Goal: Book appointment/travel/reservation

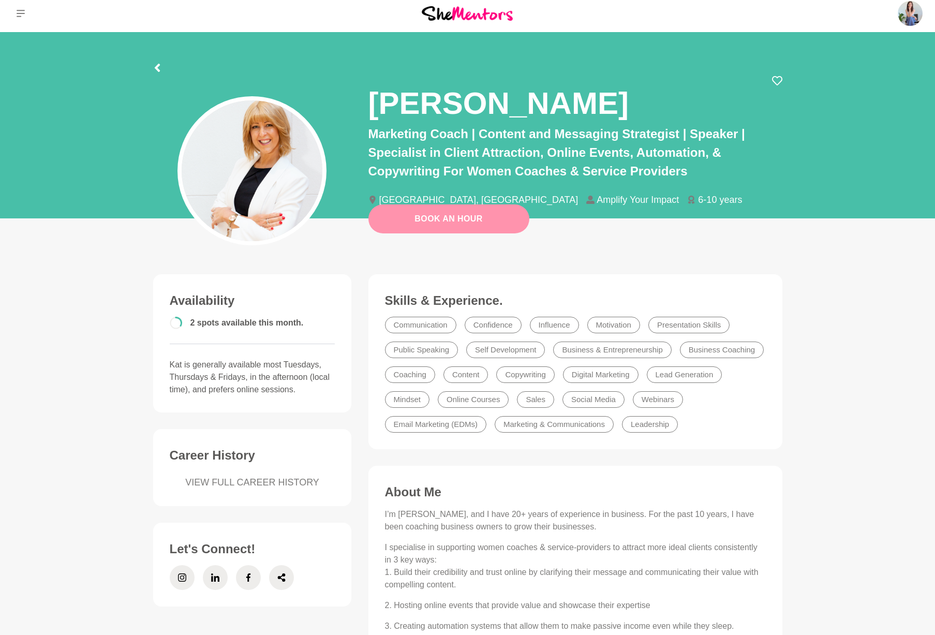
click at [466, 227] on link "Book An Hour" at bounding box center [448, 218] width 161 height 29
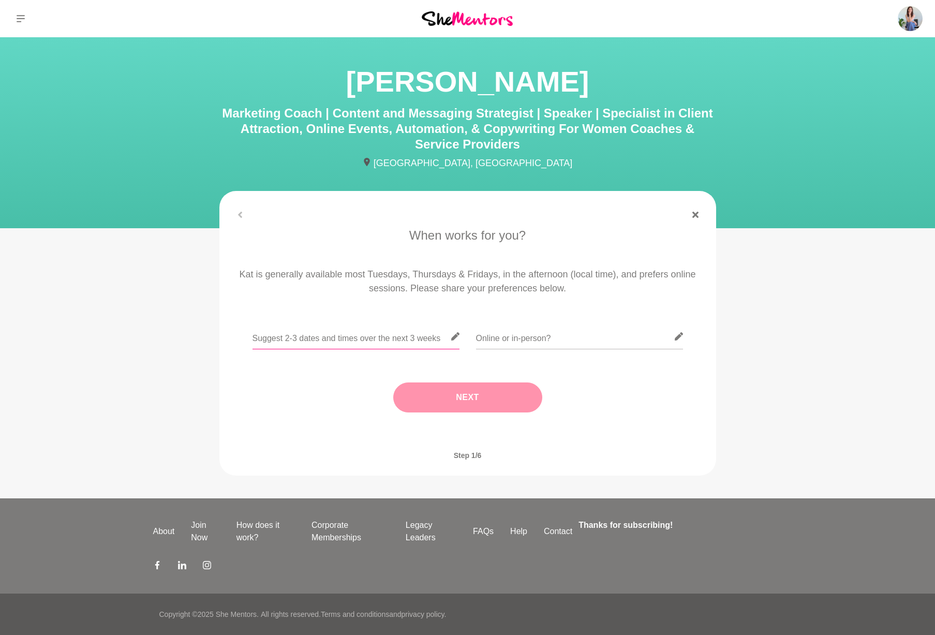
click at [322, 340] on input "text" at bounding box center [356, 336] width 207 height 25
drag, startPoint x: 302, startPoint y: 336, endPoint x: 340, endPoint y: 356, distance: 43.0
click at [302, 336] on input "Tues 7th 1pm-4pm, Thurs 9th 9-4pm" at bounding box center [356, 336] width 207 height 25
click at [393, 341] on input "Tues 7th 1-4pm, Thurs 9th 9-4pm" at bounding box center [356, 336] width 207 height 25
drag, startPoint x: 283, startPoint y: 338, endPoint x: 313, endPoint y: 343, distance: 30.4
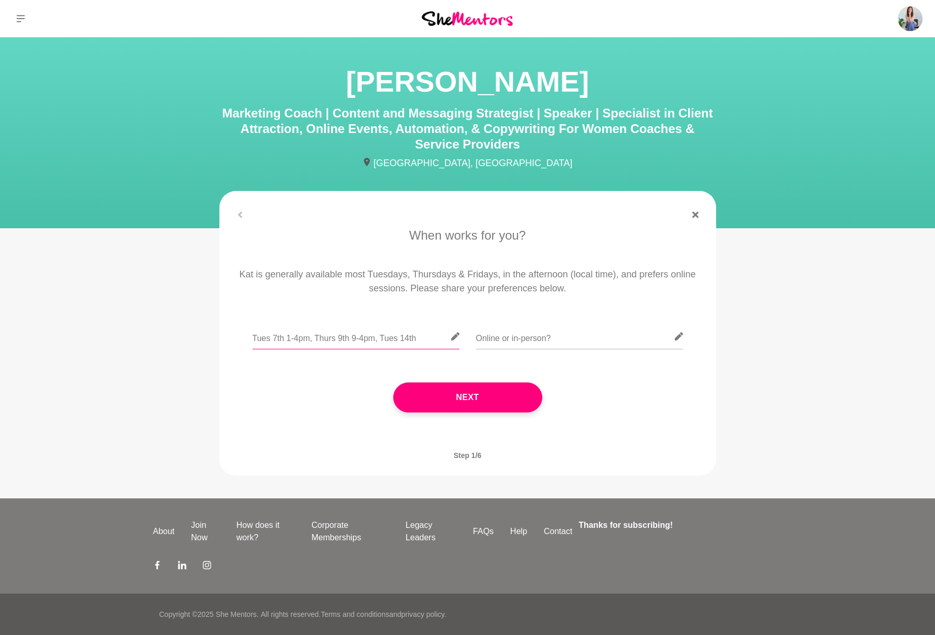
click at [283, 338] on input "Tues 7th 1-4pm, Thurs 9th 9-4pm, Tues 14th" at bounding box center [356, 336] width 207 height 25
click at [421, 337] on input "Tues 7th 1-4pm, Thurs 9th 9-4pm, Tues 14th" at bounding box center [356, 336] width 207 height 25
type input "Tues 7th 1-4pm, Thurs 9th 9-4pm, [GEOGRAPHIC_DATA] 14th 9-11am, Thurs 16th 9-4pm"
click at [559, 340] on input "text" at bounding box center [579, 336] width 207 height 25
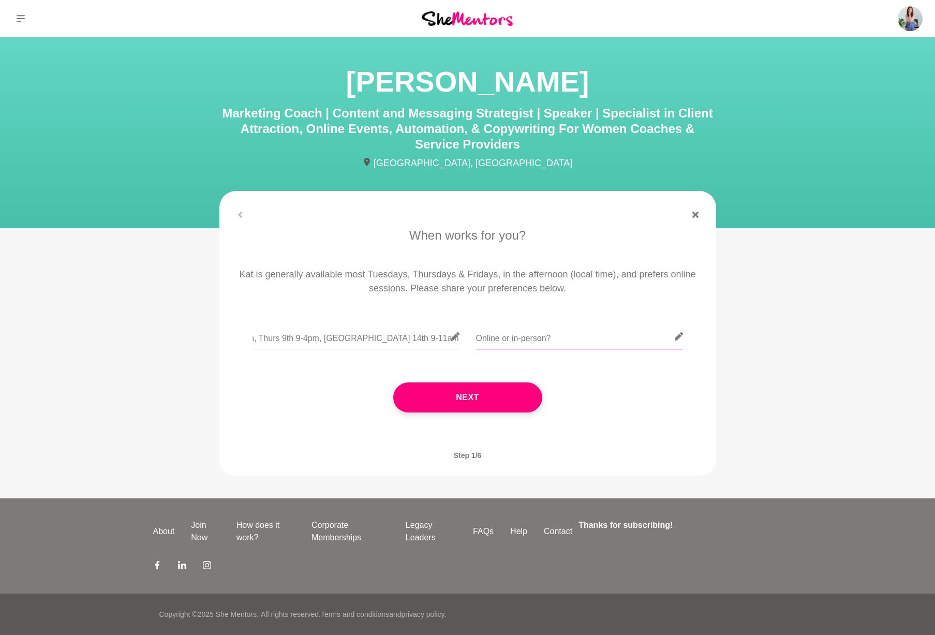
scroll to position [0, 0]
type input "Online"
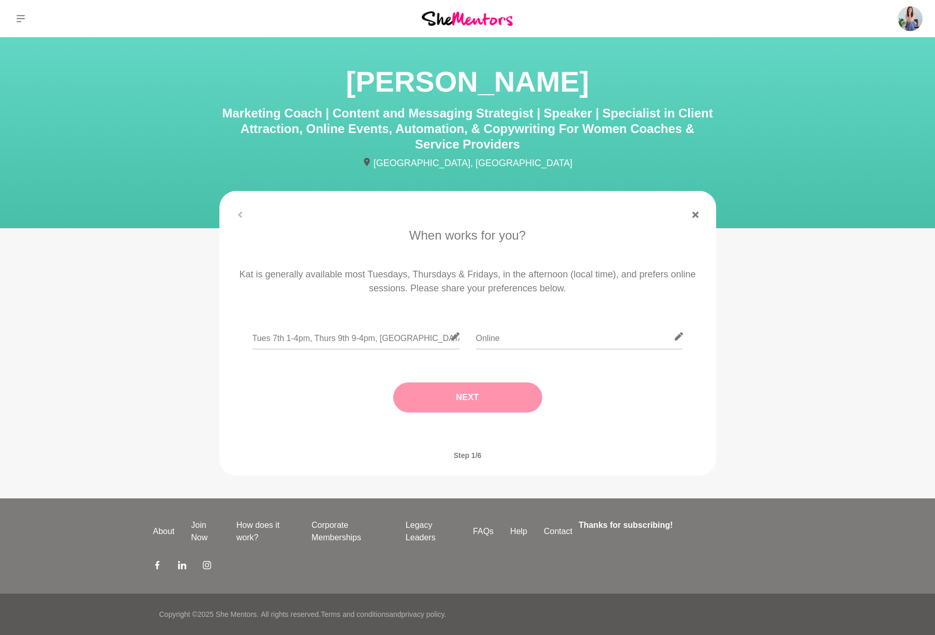
click at [453, 399] on button "Next" at bounding box center [467, 397] width 149 height 30
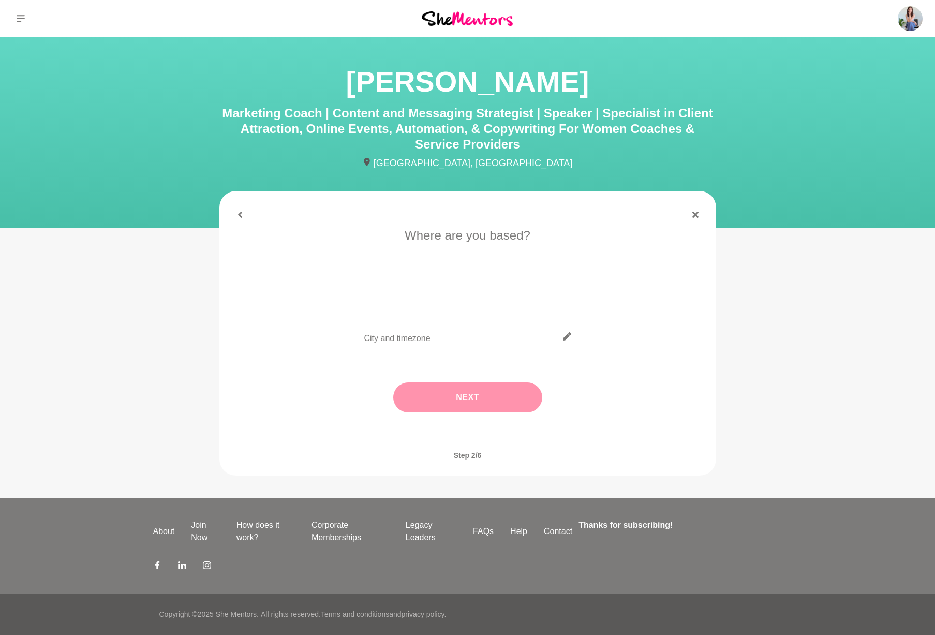
click at [430, 344] on input "text" at bounding box center [467, 336] width 207 height 25
type input "[GEOGRAPHIC_DATA]"
click at [463, 398] on button "Next" at bounding box center [467, 397] width 149 height 30
click at [423, 340] on input "text" at bounding box center [467, 336] width 207 height 25
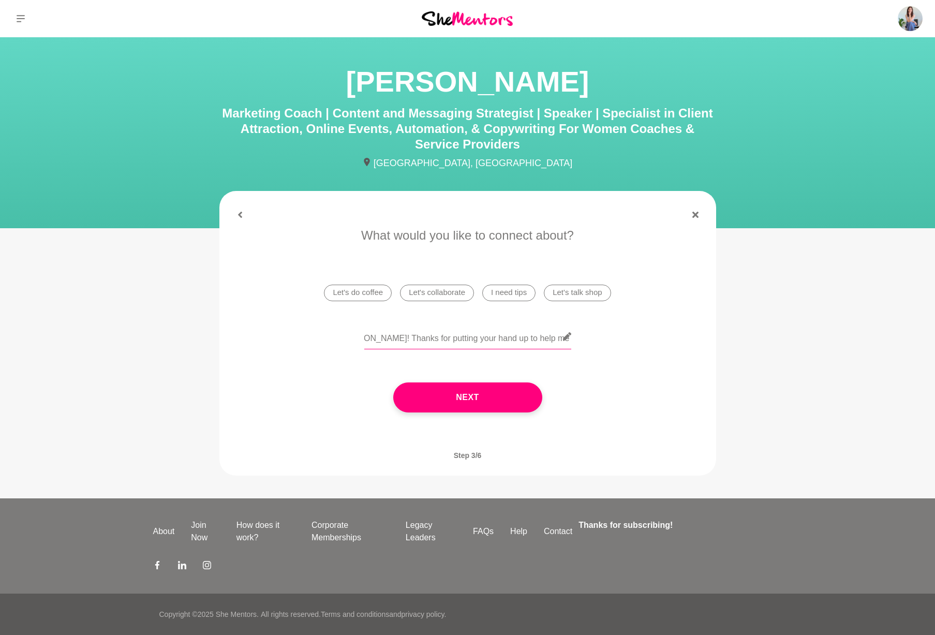
scroll to position [0, 43]
click at [466, 336] on input "Hi [PERSON_NAME]! Thanks for putting your hand up to help me with my content" at bounding box center [467, 336] width 207 height 25
click at [483, 337] on input "Hi [PERSON_NAME]! Thanks for putting your hand up at the monthly reset to help …" at bounding box center [467, 336] width 207 height 25
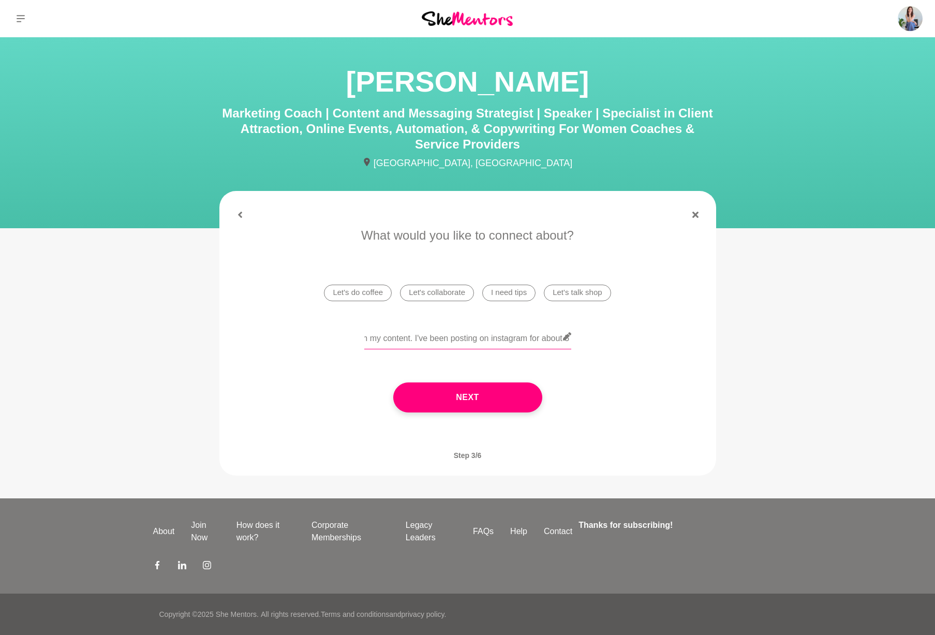
type input "Hi [PERSON_NAME]! Thanks for putting your hand up at the monthly reset to help …"
click at [463, 339] on input "Hi [PERSON_NAME]! Thanks for putting your hand up at the monthly reset to help …" at bounding box center [467, 336] width 207 height 25
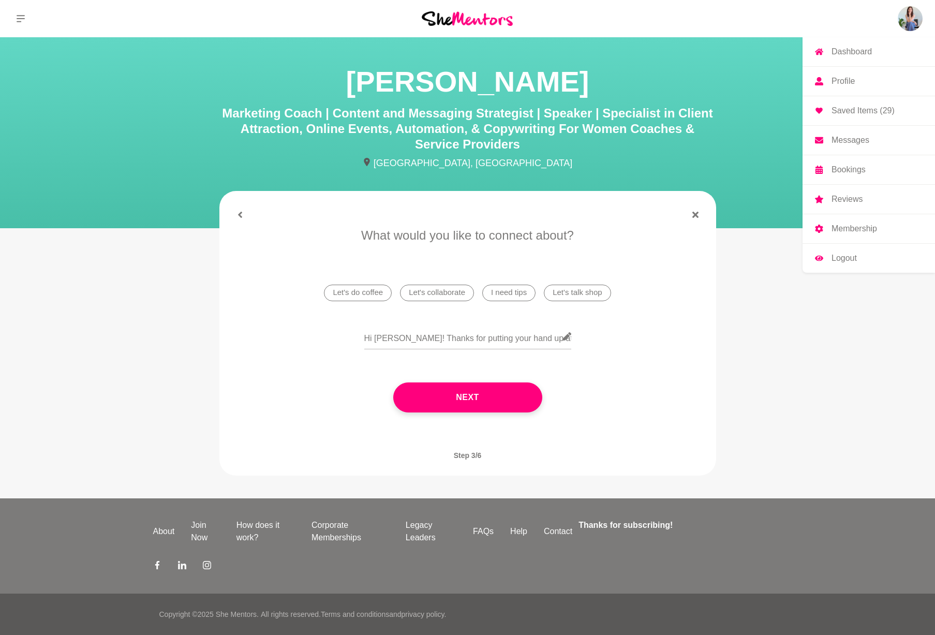
click at [858, 81] on link "Profile" at bounding box center [869, 81] width 132 height 29
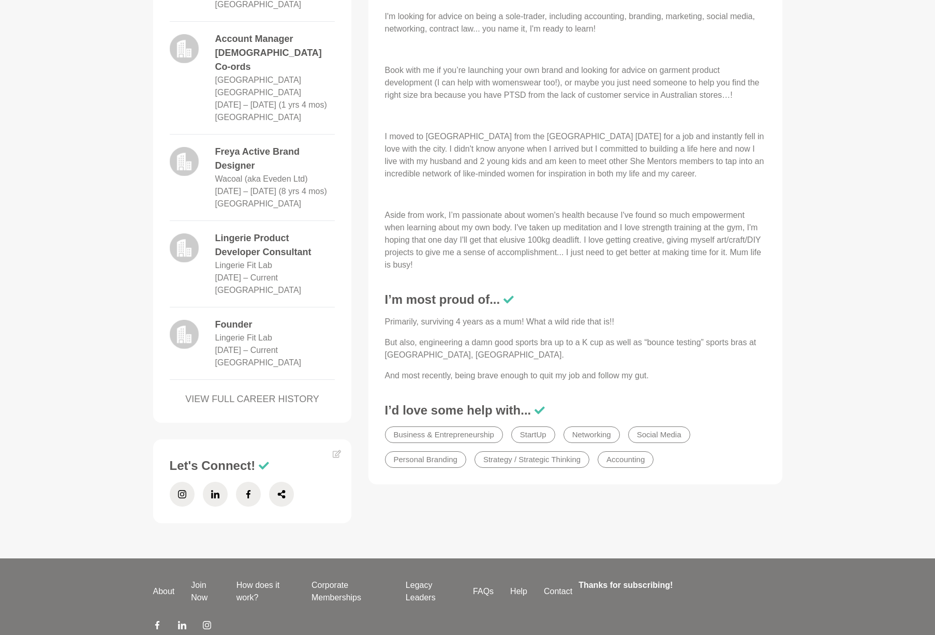
scroll to position [657, 0]
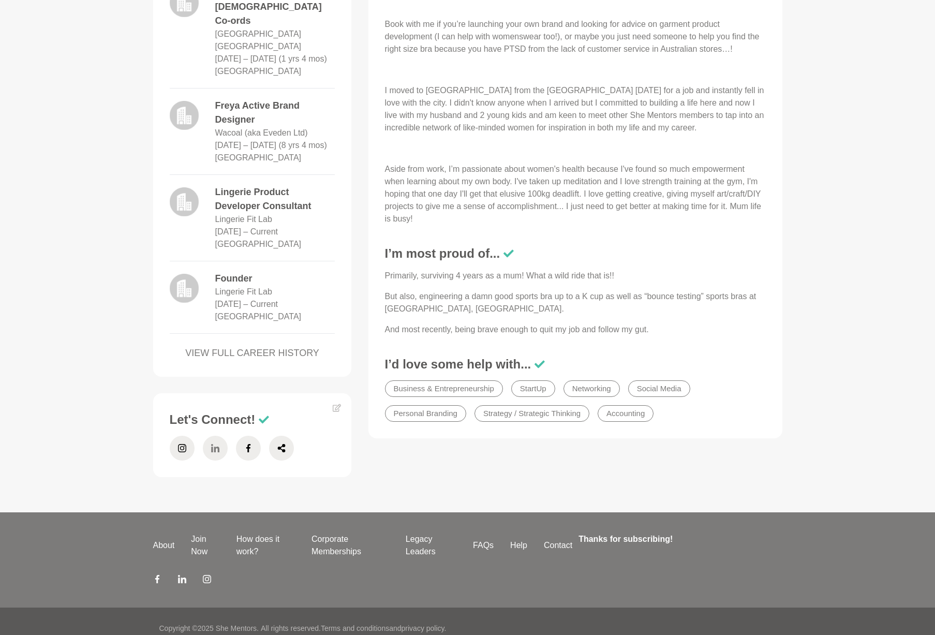
click at [217, 444] on icon at bounding box center [215, 448] width 8 height 8
click at [187, 436] on span at bounding box center [182, 448] width 25 height 25
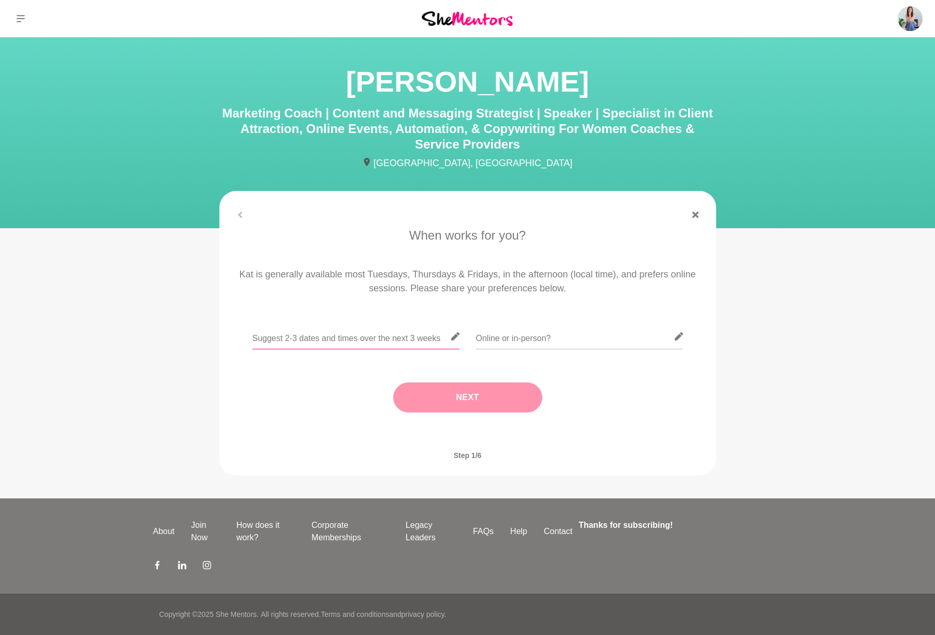
click at [374, 339] on input "text" at bounding box center [356, 336] width 207 height 25
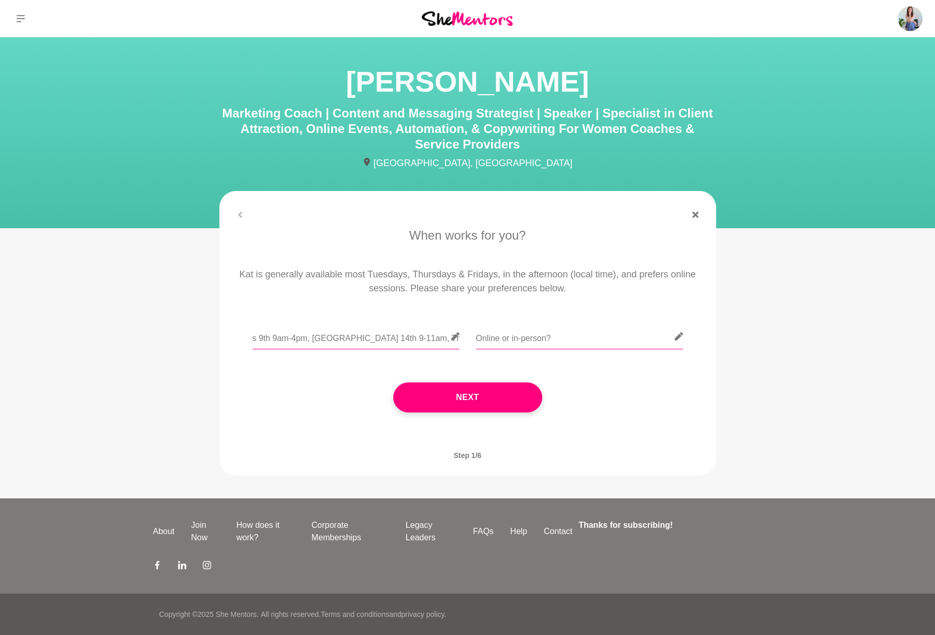
type input "Tues 7th 1-4pm, Thurs 9th 9am-4pm, [GEOGRAPHIC_DATA] 14th 9-11am, Thurs 16th 9a…"
click at [532, 345] on input "text" at bounding box center [579, 336] width 207 height 25
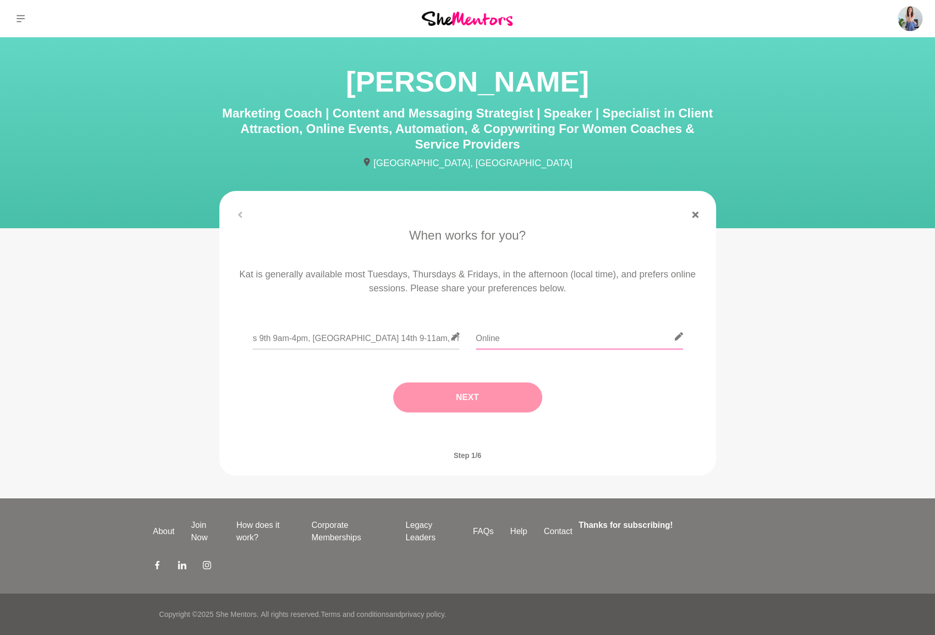
type input "Online"
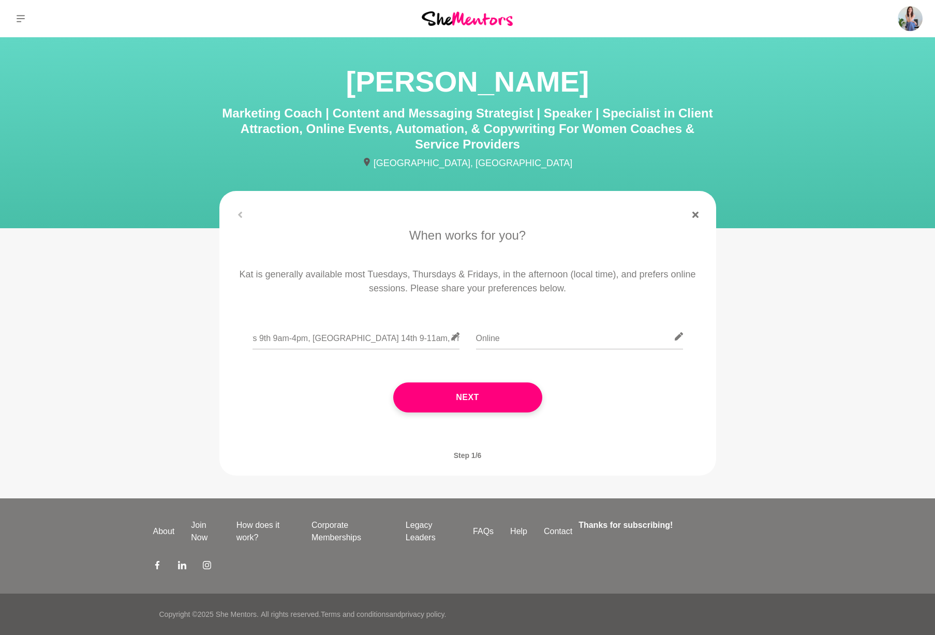
click at [486, 401] on button "Next" at bounding box center [467, 397] width 149 height 30
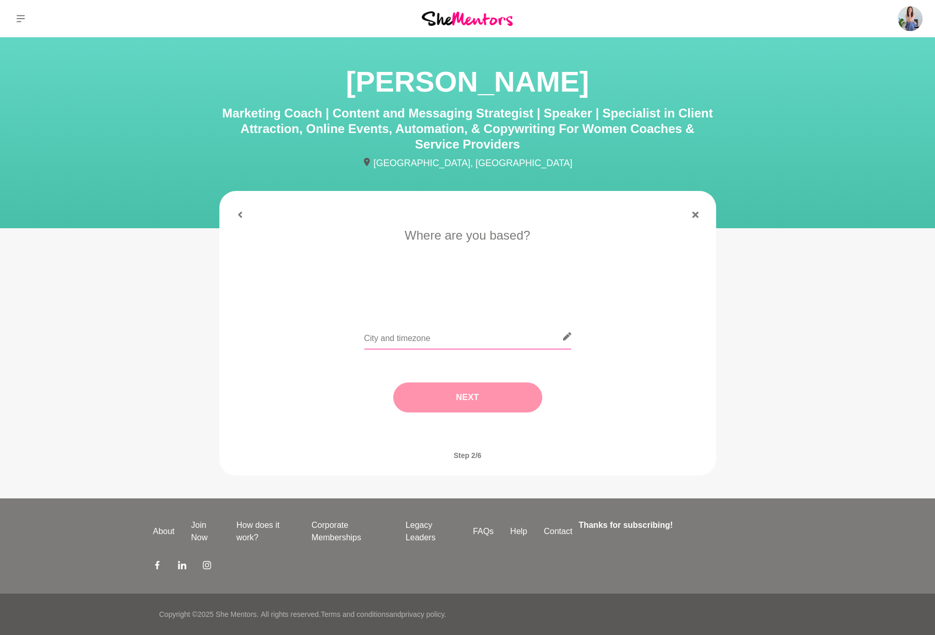
click at [413, 337] on input "text" at bounding box center [467, 336] width 207 height 25
type input "[GEOGRAPHIC_DATA]"
click at [475, 400] on button "Next" at bounding box center [467, 397] width 149 height 30
click at [514, 291] on li "I need tips" at bounding box center [508, 293] width 53 height 17
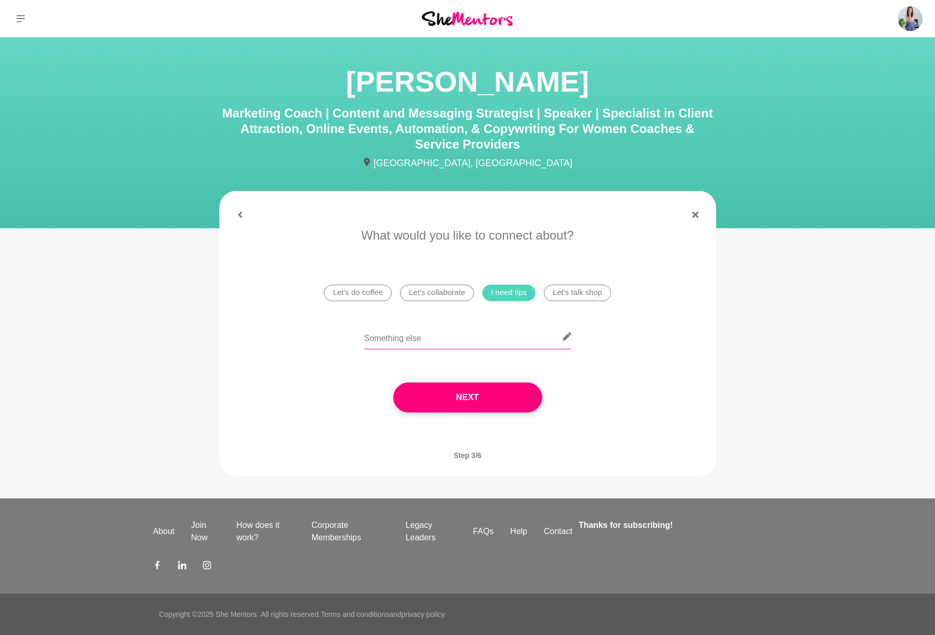
click at [426, 338] on input "text" at bounding box center [467, 336] width 207 height 25
paste input "Lo Ips! Dolors ame consect adip elit se do eiu tempori utlab et dolo ma aliq en…"
drag, startPoint x: 386, startPoint y: 339, endPoint x: 286, endPoint y: 338, distance: 99.9
click at [286, 338] on div at bounding box center [468, 343] width 468 height 38
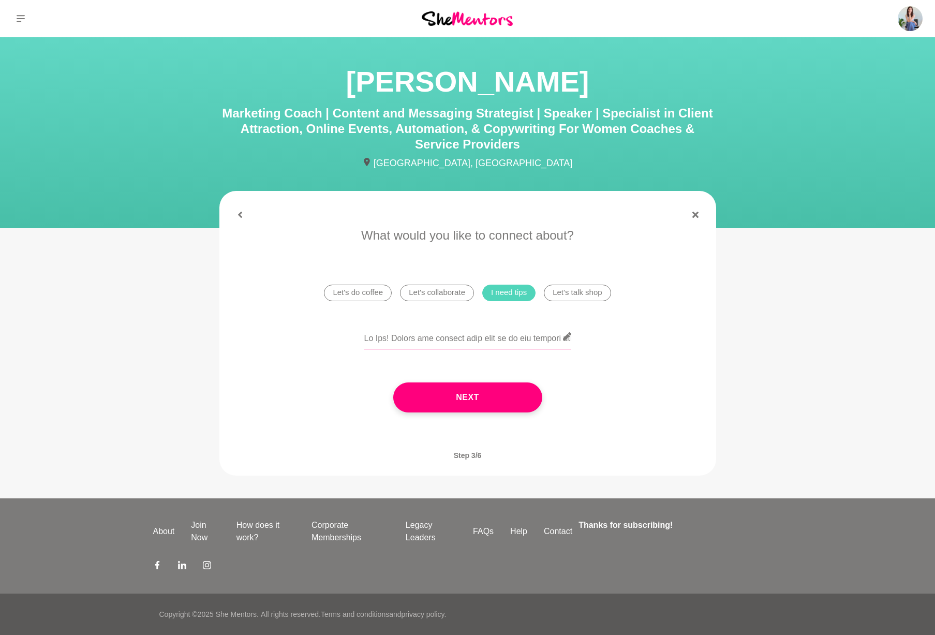
drag, startPoint x: 482, startPoint y: 337, endPoint x: 549, endPoint y: 341, distance: 67.4
click at [482, 337] on input "text" at bounding box center [467, 336] width 207 height 25
click at [550, 338] on input "text" at bounding box center [467, 336] width 207 height 25
drag, startPoint x: 526, startPoint y: 340, endPoint x: 516, endPoint y: 339, distance: 9.9
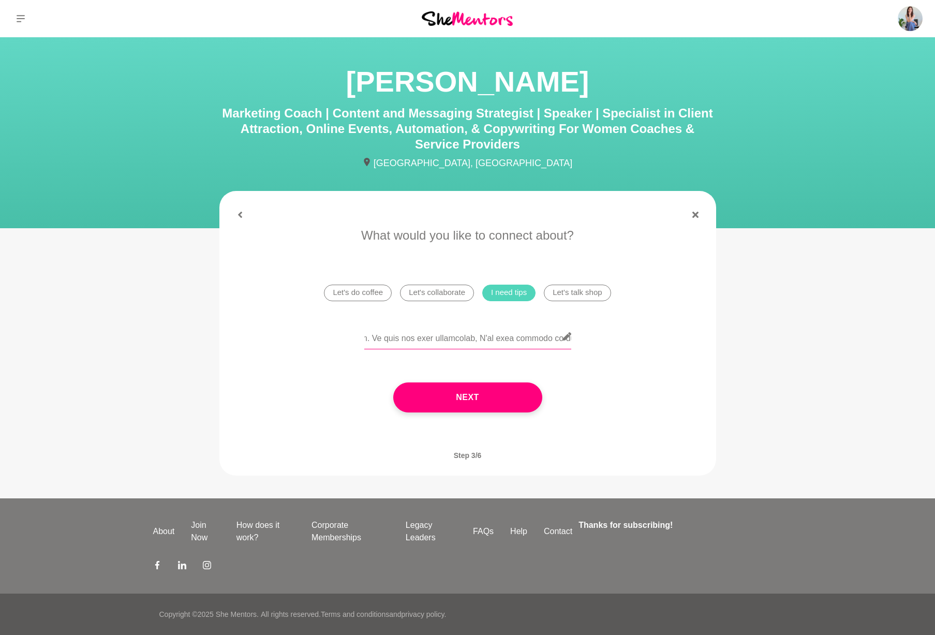
click at [516, 339] on input "text" at bounding box center [467, 336] width 207 height 25
drag, startPoint x: 515, startPoint y: 340, endPoint x: 528, endPoint y: 339, distance: 13.5
click at [515, 340] on input "text" at bounding box center [467, 336] width 207 height 25
type input "Lo Ips! Dolors ame consect adip elit se do eiu tempori utlab et dolo ma aliq en…"
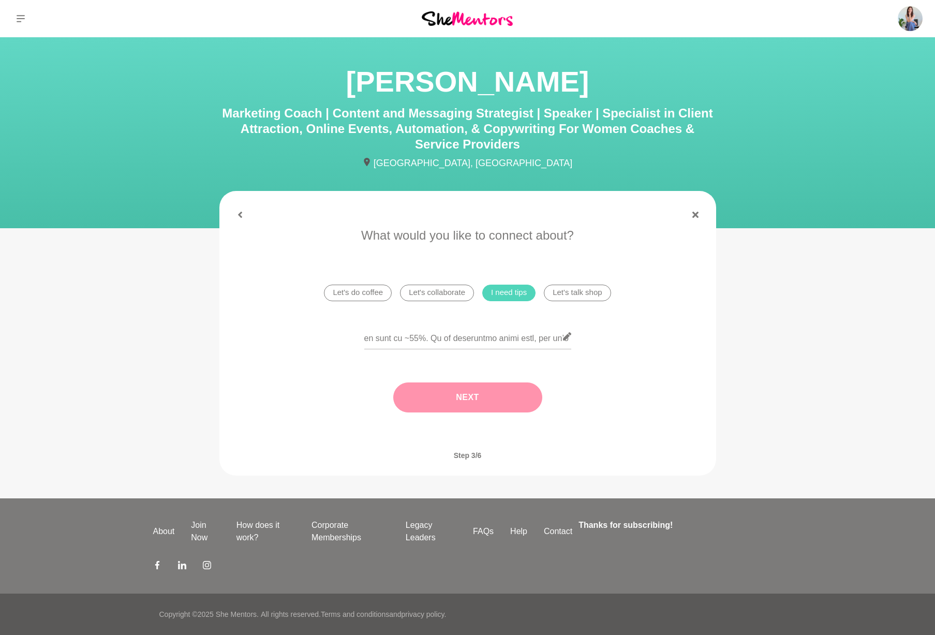
click at [498, 391] on button "Next" at bounding box center [467, 397] width 149 height 30
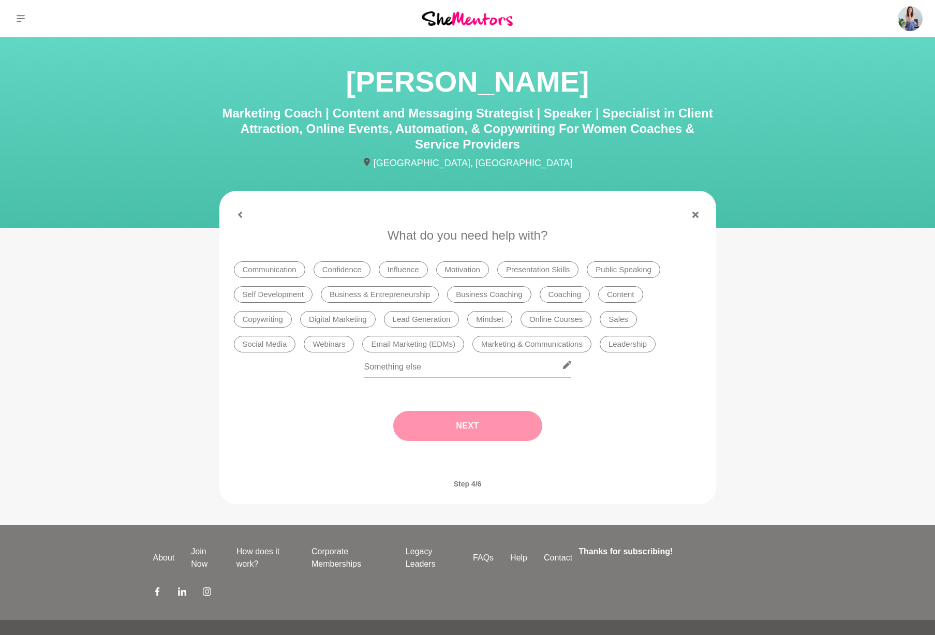
click at [614, 296] on li "Content" at bounding box center [620, 294] width 45 height 17
click at [259, 319] on li "Copywriting" at bounding box center [263, 319] width 58 height 17
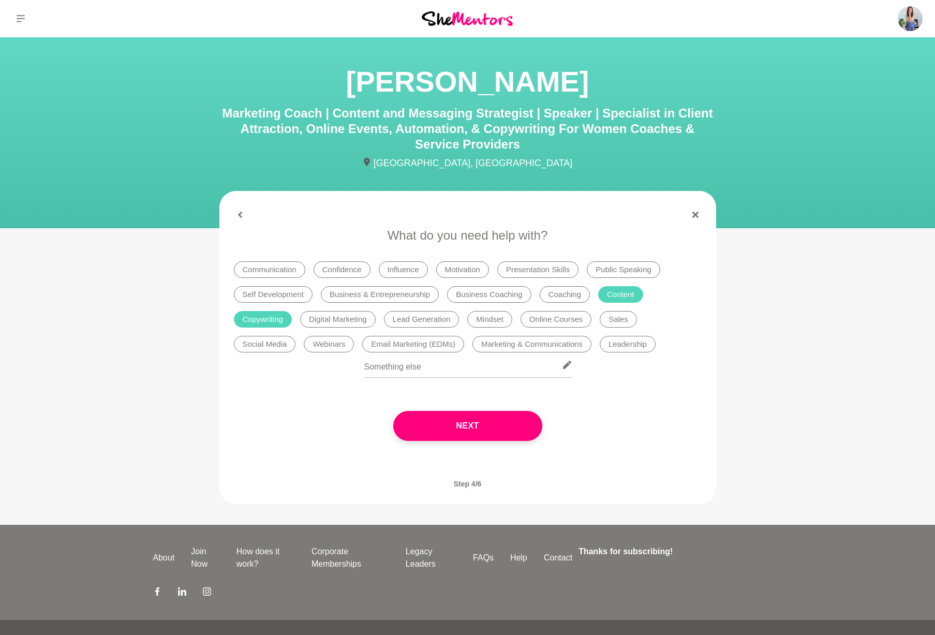
click at [356, 319] on li "Digital Marketing" at bounding box center [338, 319] width 76 height 17
click at [426, 319] on li "Lead Generation" at bounding box center [422, 319] width 76 height 17
click at [530, 345] on li "Marketing & Communications" at bounding box center [531, 344] width 119 height 17
click at [263, 346] on li "Social Media" at bounding box center [265, 344] width 62 height 17
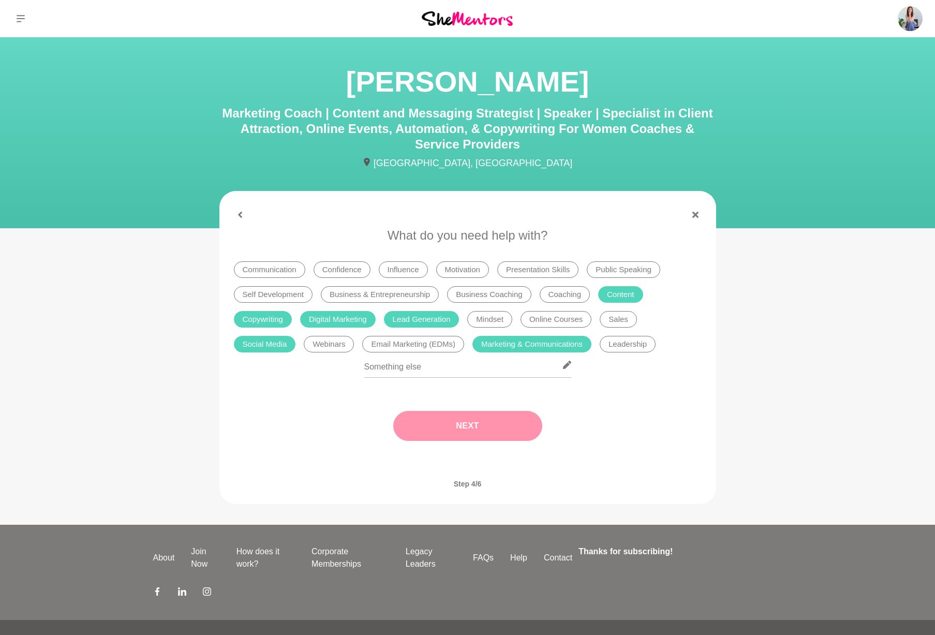
click at [509, 430] on button "Next" at bounding box center [467, 426] width 149 height 30
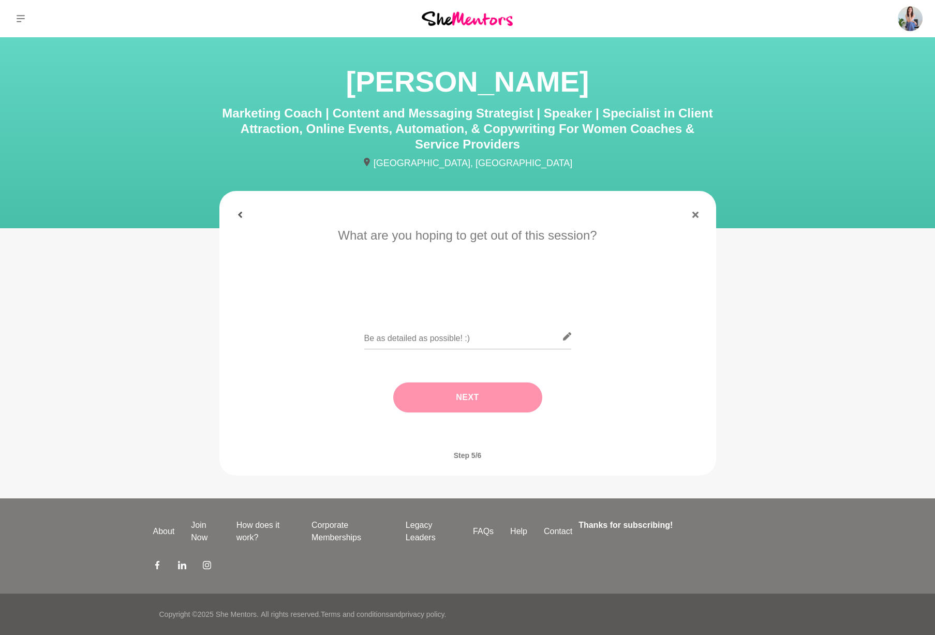
click at [239, 215] on icon at bounding box center [240, 215] width 4 height 6
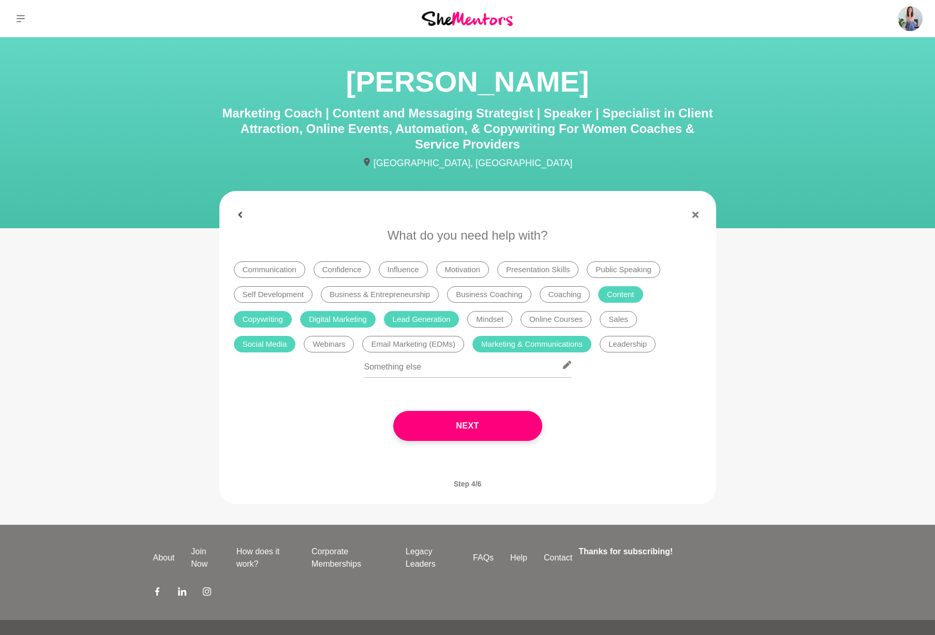
click at [239, 215] on icon at bounding box center [240, 215] width 4 height 6
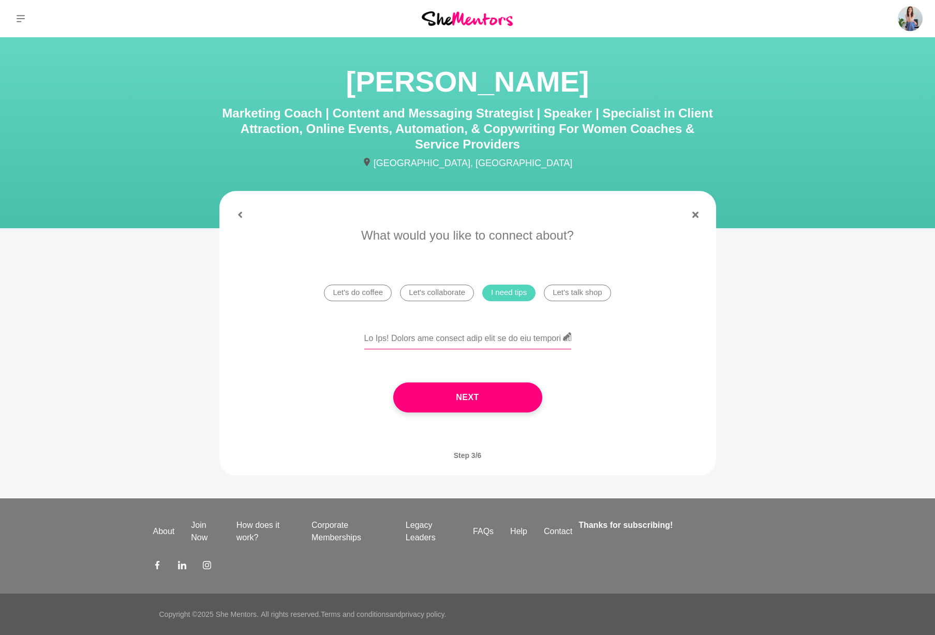
click at [437, 339] on input "text" at bounding box center [467, 336] width 207 height 25
click at [483, 393] on button "Next" at bounding box center [467, 397] width 149 height 30
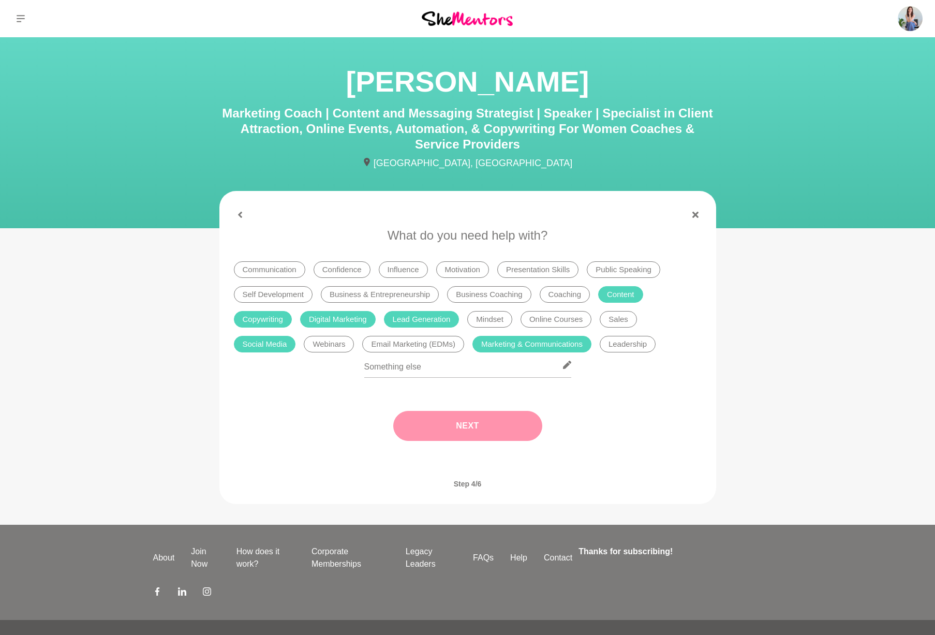
click at [482, 427] on button "Next" at bounding box center [467, 426] width 149 height 30
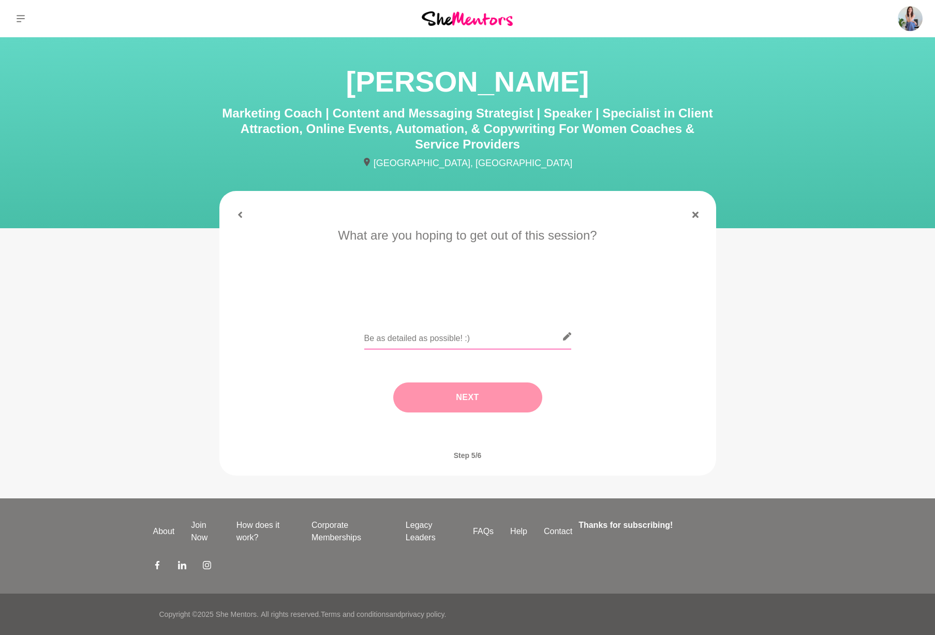
click at [422, 334] on input "text" at bounding box center [467, 336] width 207 height 25
paste input "Lo Ips! Dolors ame consect adip elit se do eiu tempori utlab et dolo ma aliq en…"
type input "Lo Ips! Dolors ame consect adip elit se do eiu tempori utlab et dolo ma aliq en…"
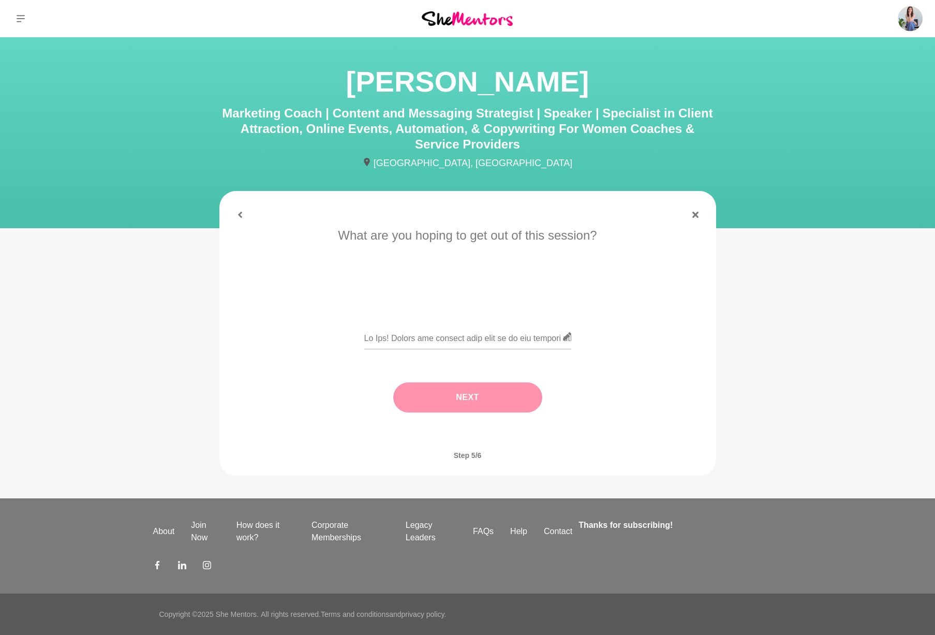
click at [492, 396] on button "Next" at bounding box center [467, 397] width 149 height 30
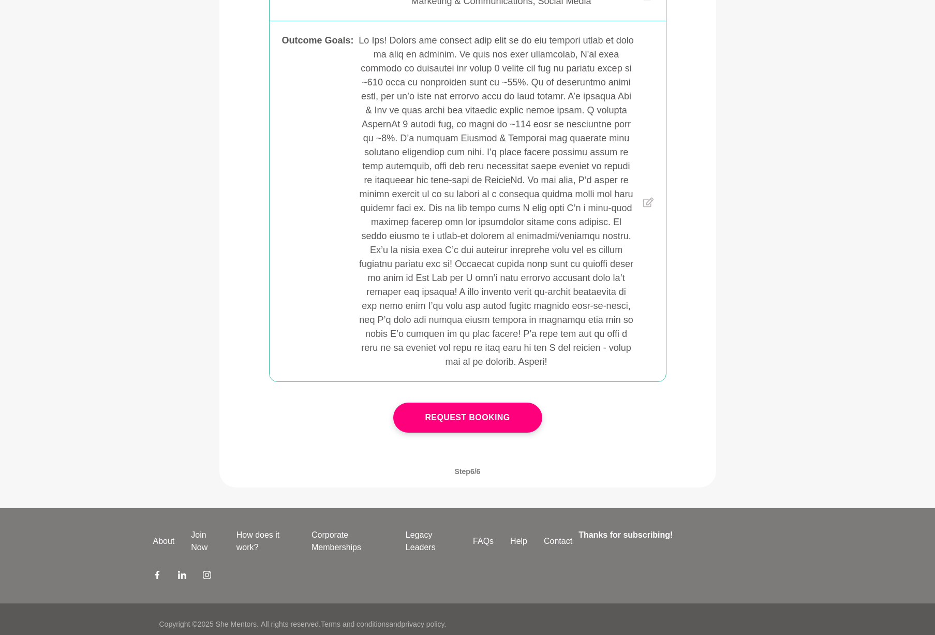
scroll to position [426, 0]
click at [469, 418] on button "Request Booking" at bounding box center [467, 417] width 149 height 30
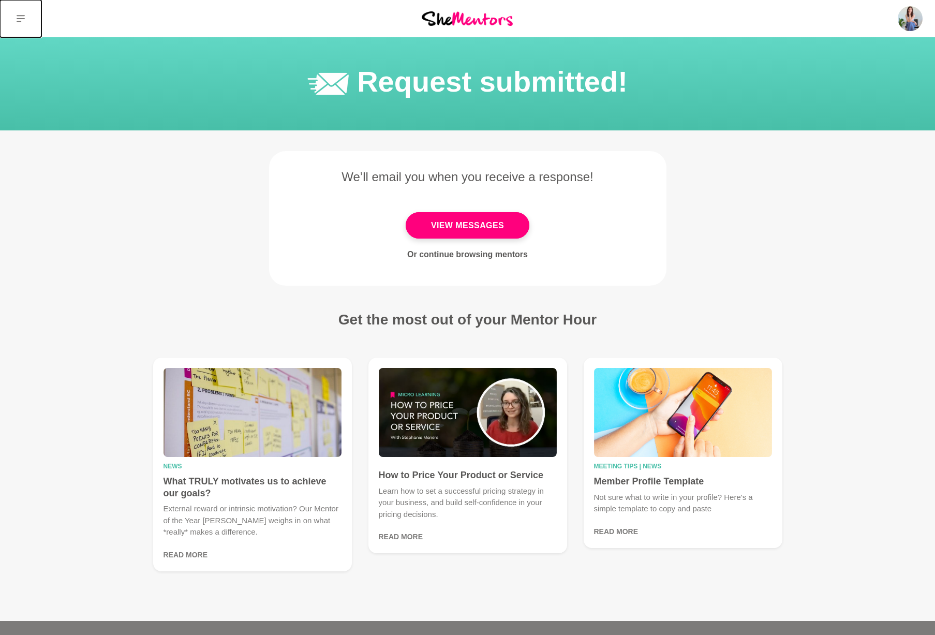
click at [25, 18] on button at bounding box center [20, 18] width 41 height 37
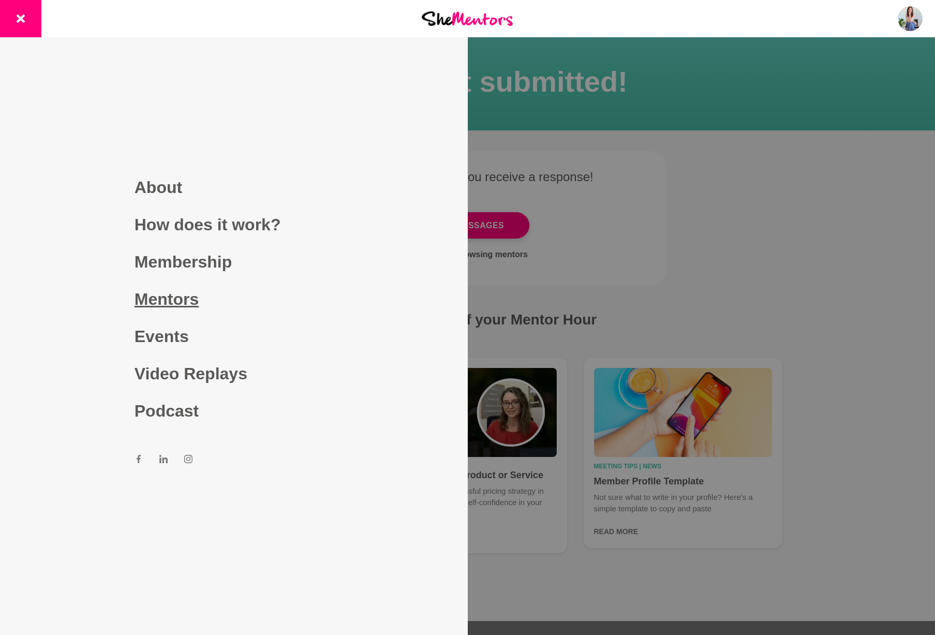
click at [179, 306] on link "Mentors" at bounding box center [234, 298] width 199 height 37
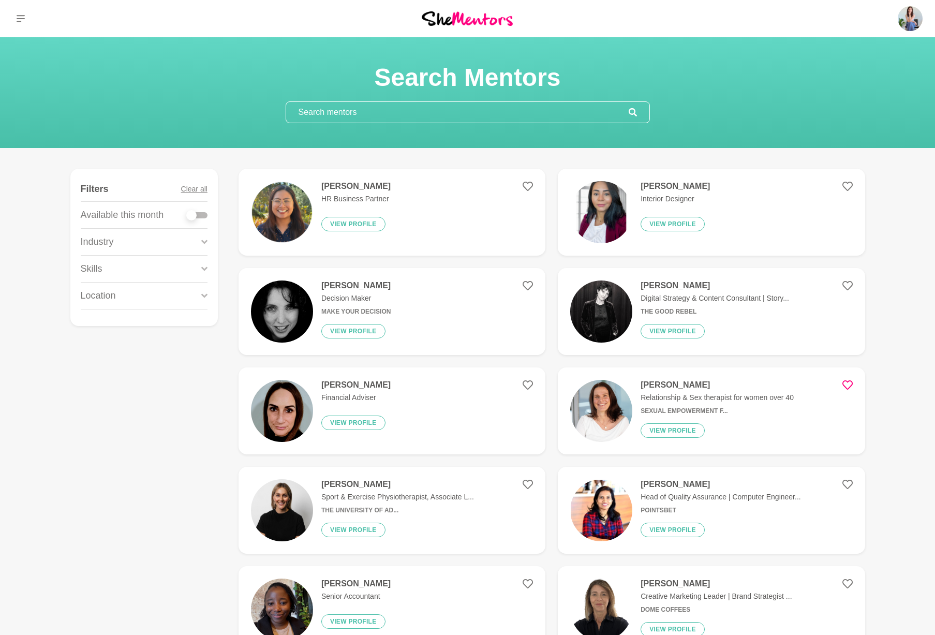
click at [374, 115] on input "text" at bounding box center [457, 112] width 343 height 21
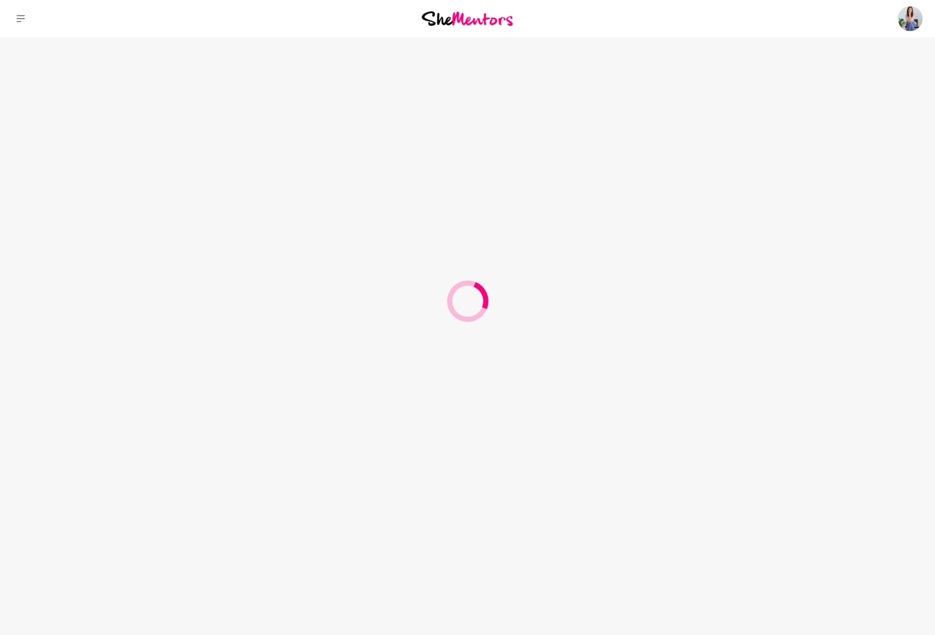
type input "[PERSON_NAME]"
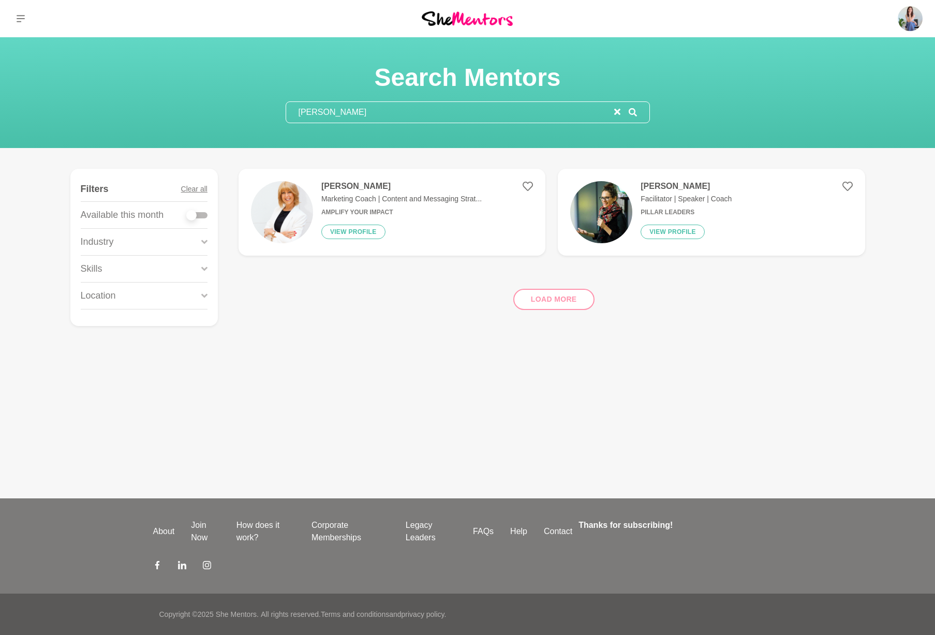
click at [396, 225] on div "[PERSON_NAME] Marketing Coach | Content and Messaging Strat... Amplify Your Imp…" at bounding box center [397, 212] width 169 height 62
